Goal: Transaction & Acquisition: Purchase product/service

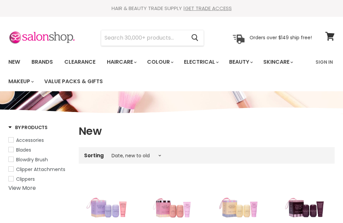
select select "created-descending"
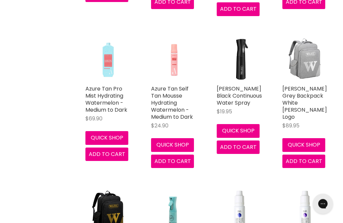
scroll to position [1585, 0]
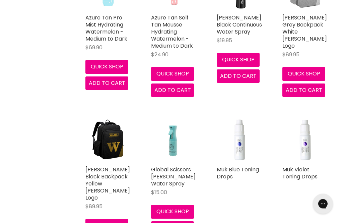
scroll to position [1665, 0]
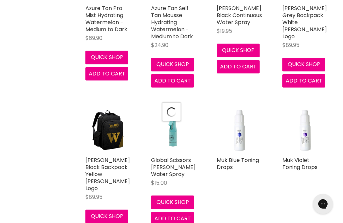
select select "created-descending"
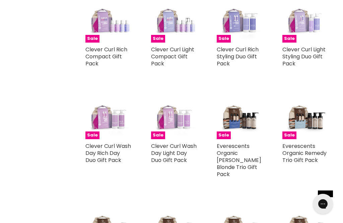
scroll to position [3110, 0]
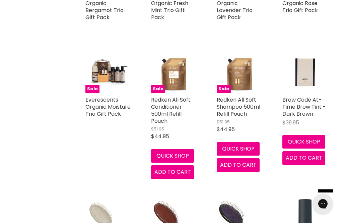
scroll to position [3284, 0]
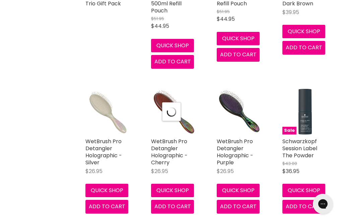
select select "created-descending"
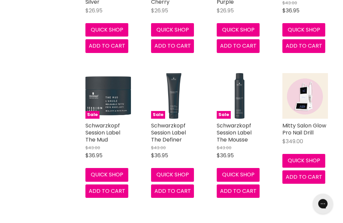
scroll to position [3444, 0]
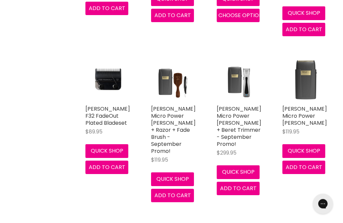
scroll to position [4620, 0]
click at [304, 107] on link "[PERSON_NAME] Micro Power [PERSON_NAME]" at bounding box center [305, 116] width 45 height 22
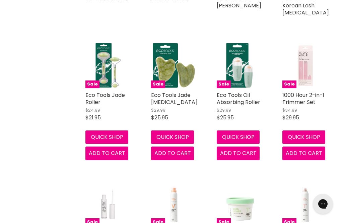
scroll to position [4905, 0]
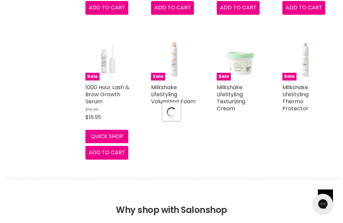
scroll to position [5063, 0]
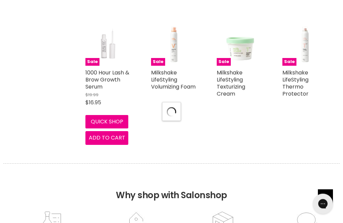
select select "created-descending"
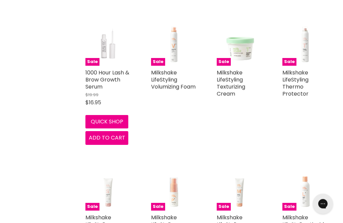
scroll to position [4617, 0]
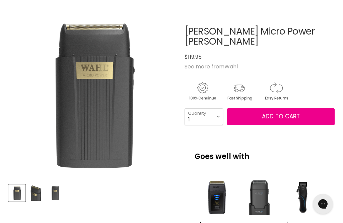
scroll to position [90, 0]
click at [38, 198] on img "Product thumbnails" at bounding box center [36, 193] width 16 height 16
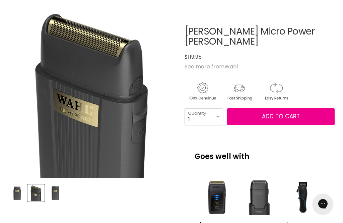
scroll to position [91, 0]
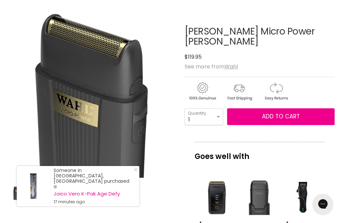
click at [59, 196] on img "Product thumbnails" at bounding box center [55, 193] width 16 height 16
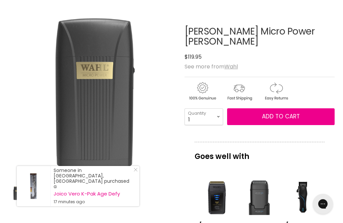
click at [139, 198] on div "Someone in Shoalwater, Australia purchased a Joico Vero K-Pak Age Defy 17 minut…" at bounding box center [78, 186] width 123 height 40
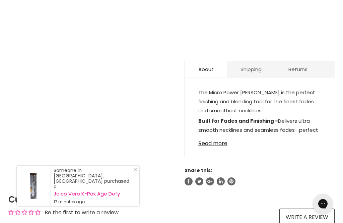
scroll to position [377, 0]
click at [217, 136] on link "Read more" at bounding box center [259, 141] width 123 height 10
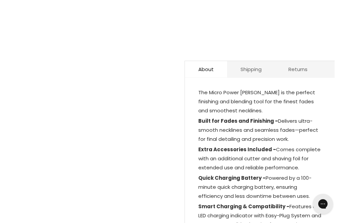
click at [260, 61] on link "Shipping" at bounding box center [251, 69] width 48 height 16
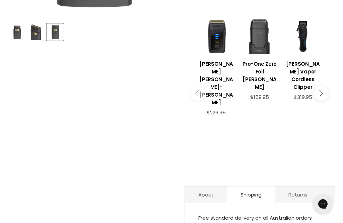
scroll to position [0, 0]
